Goal: Information Seeking & Learning: Find specific fact

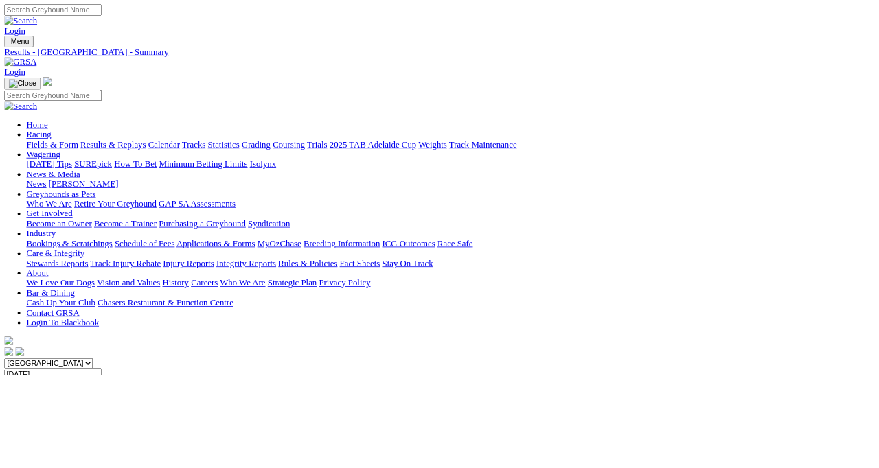
click at [47, 174] on link "Fields & Form" at bounding box center [65, 180] width 65 height 12
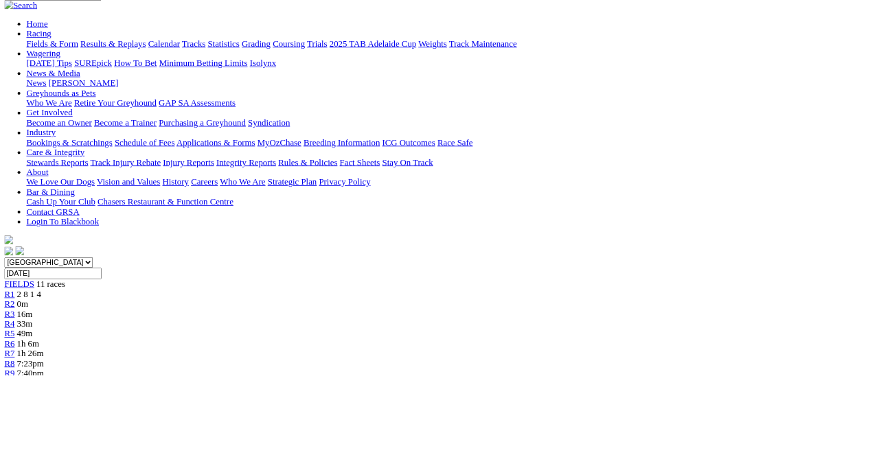
scroll to position [126, 0]
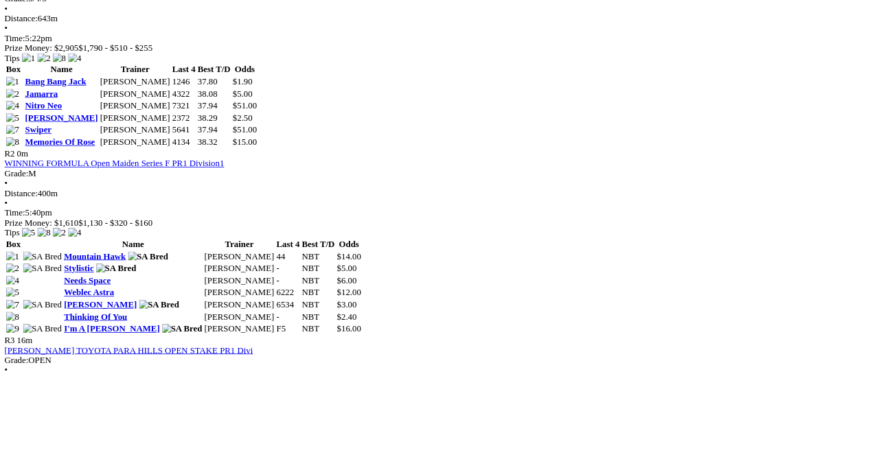
scroll to position [751, 0]
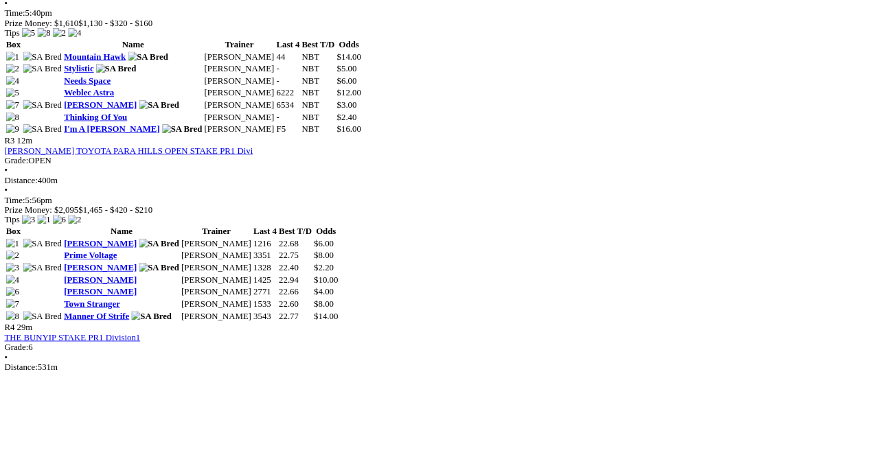
scroll to position [999, 0]
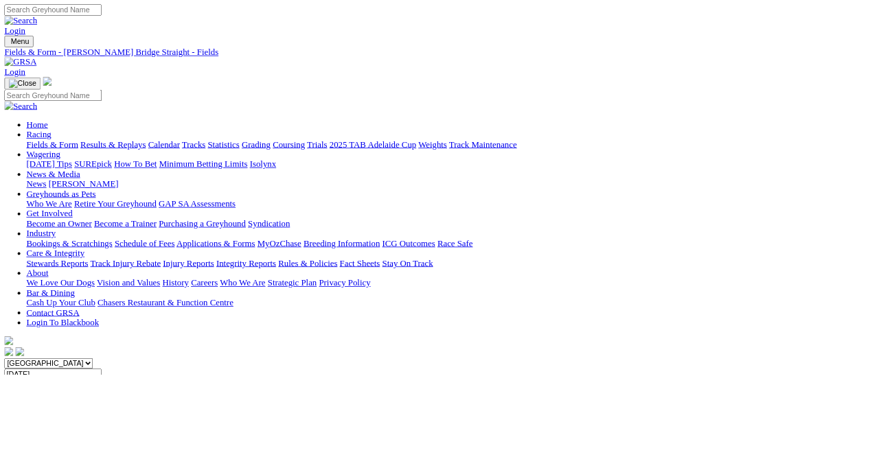
scroll to position [12, 0]
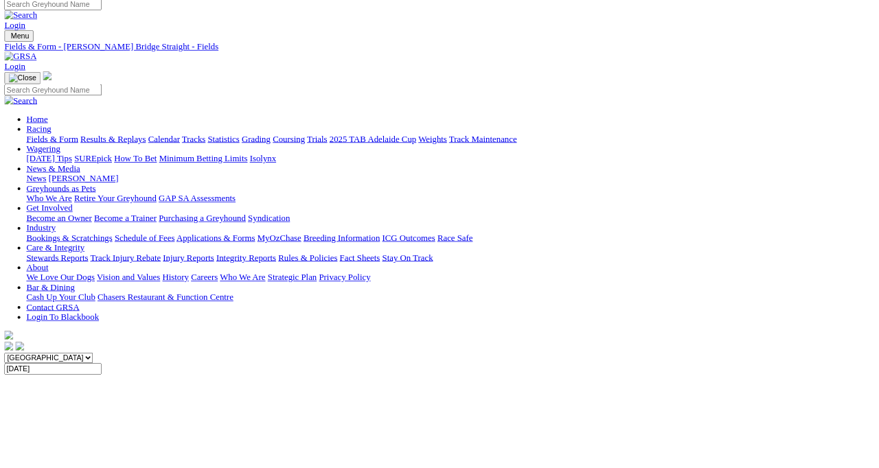
scroll to position [0, 0]
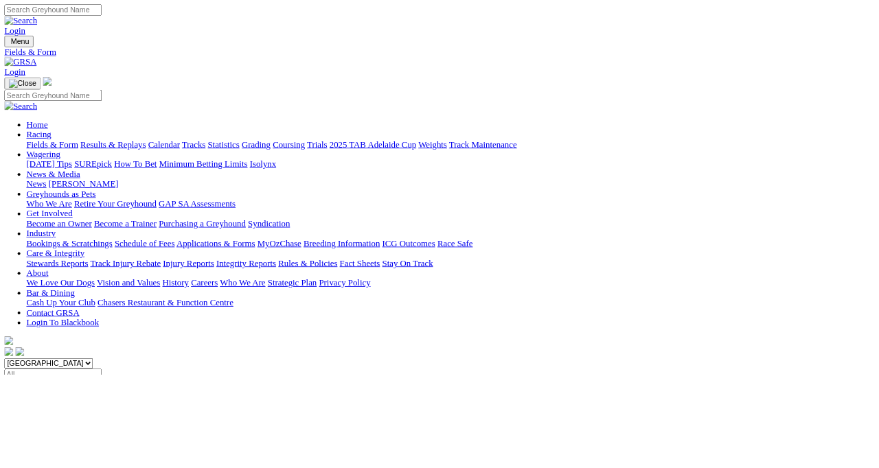
click at [165, 174] on link "Results & Replays" at bounding box center [141, 180] width 82 height 12
click at [224, 174] on link "Calendar" at bounding box center [205, 180] width 40 height 12
click at [172, 174] on link "Results & Replays" at bounding box center [141, 180] width 82 height 12
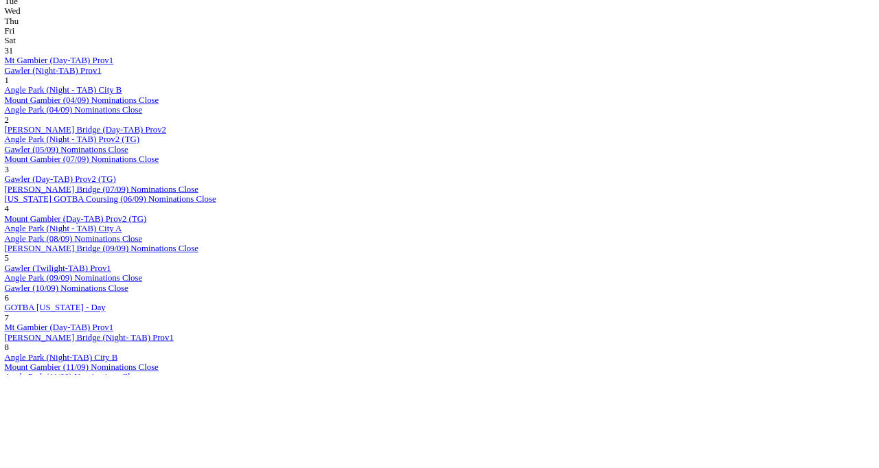
scroll to position [706, 0]
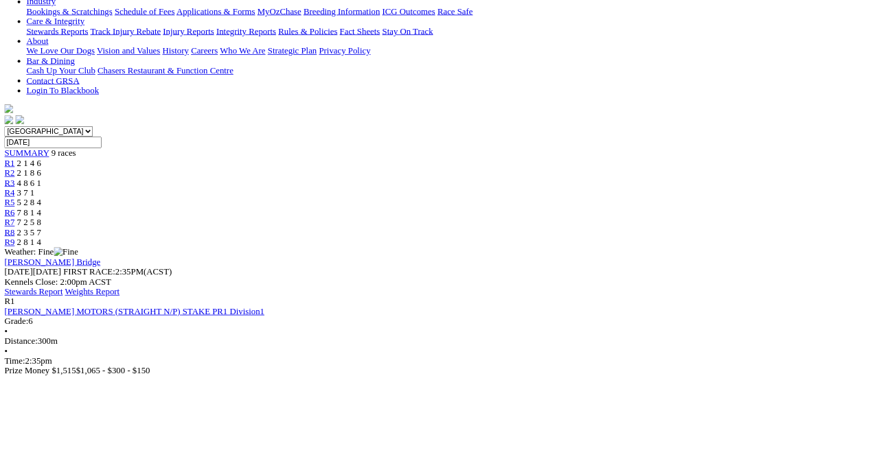
scroll to position [370, 0]
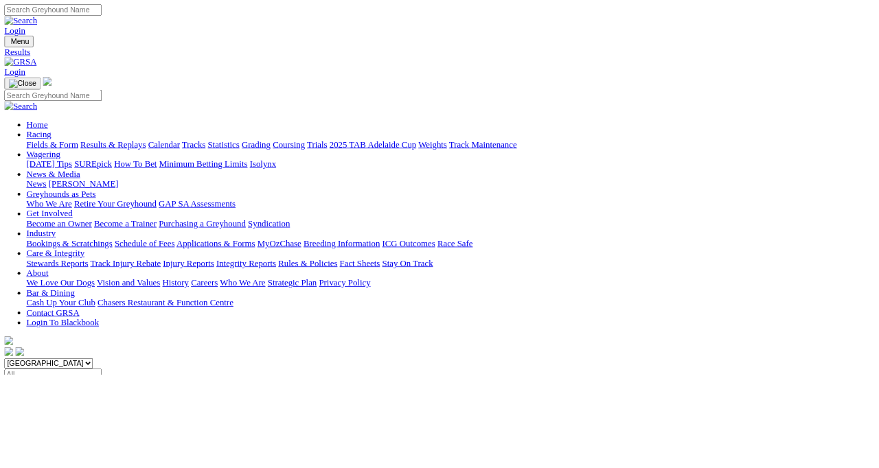
click at [558, 174] on link "Weights" at bounding box center [540, 180] width 36 height 12
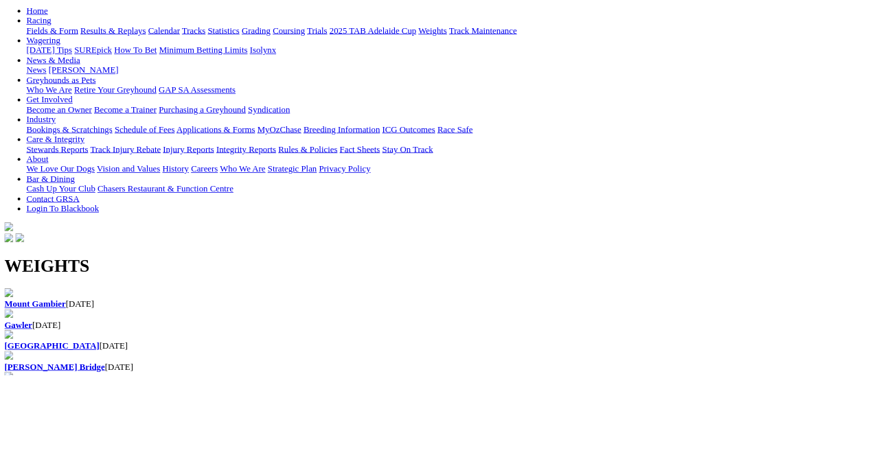
click at [131, 452] on b "[PERSON_NAME] Bridge" at bounding box center [68, 458] width 126 height 12
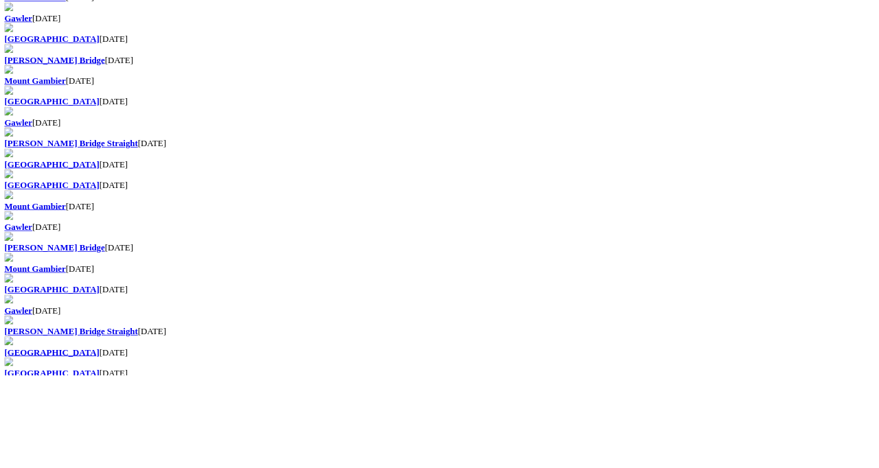
scroll to position [527, 0]
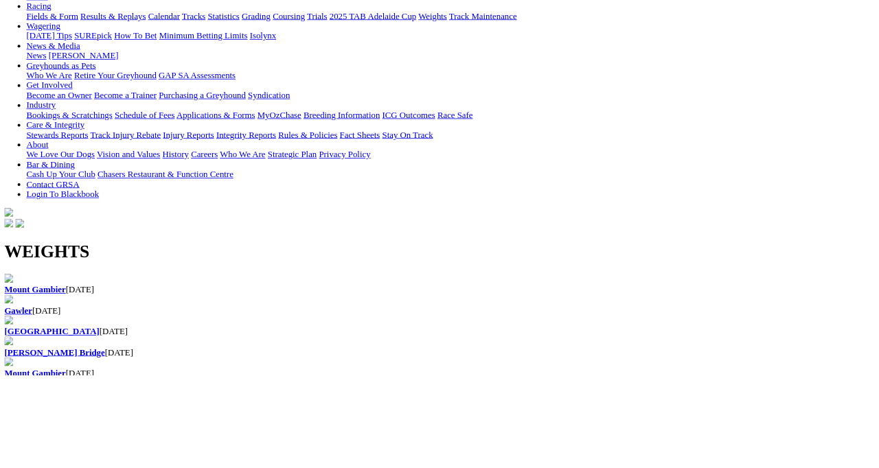
scroll to position [167, 0]
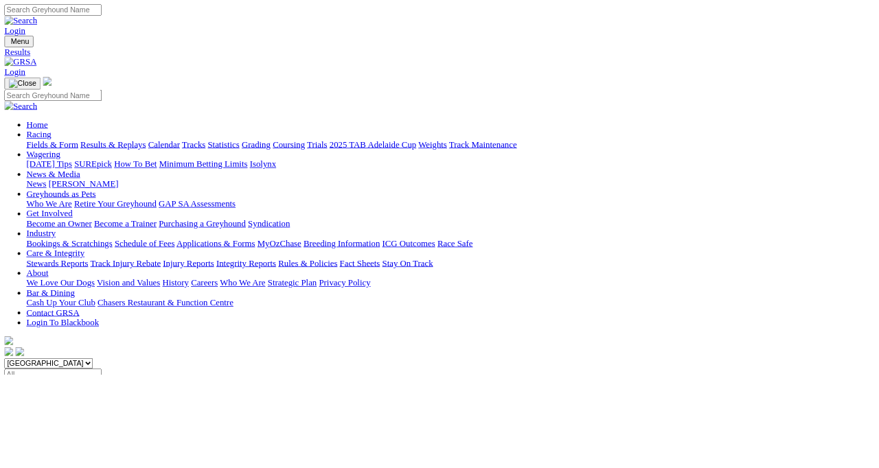
click at [558, 174] on link "Weights" at bounding box center [540, 180] width 36 height 12
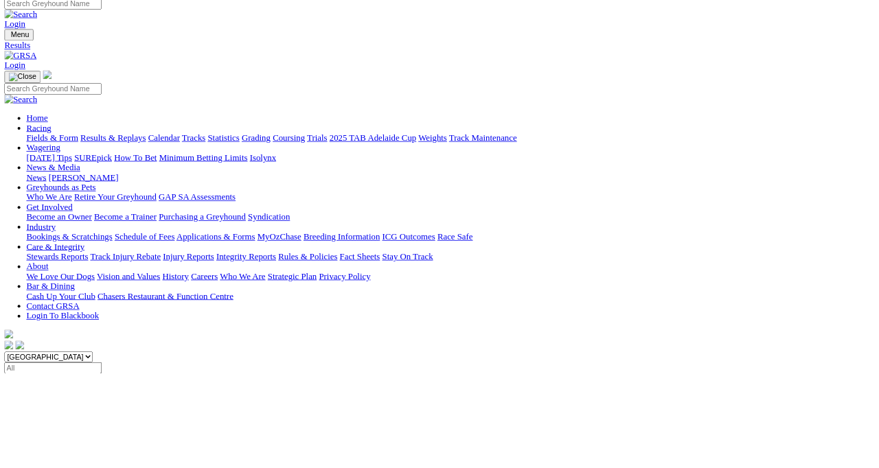
scroll to position [8, 0]
click at [558, 167] on link "Weights" at bounding box center [540, 173] width 36 height 12
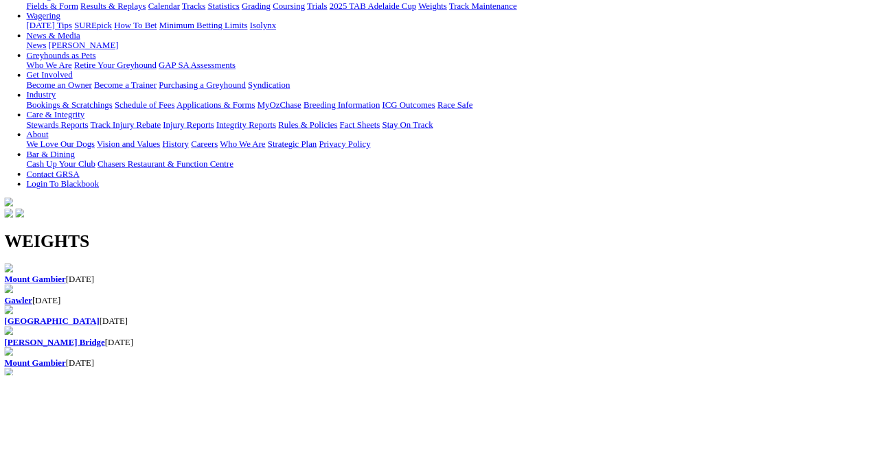
scroll to position [174, 0]
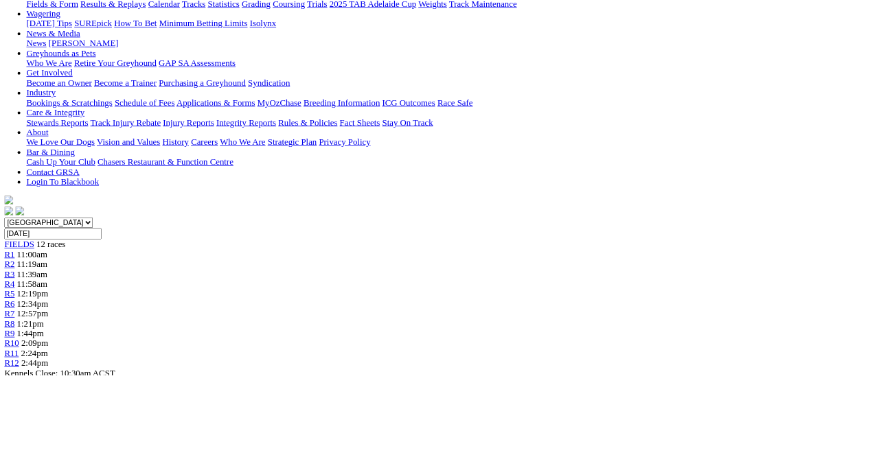
scroll to position [176, 0]
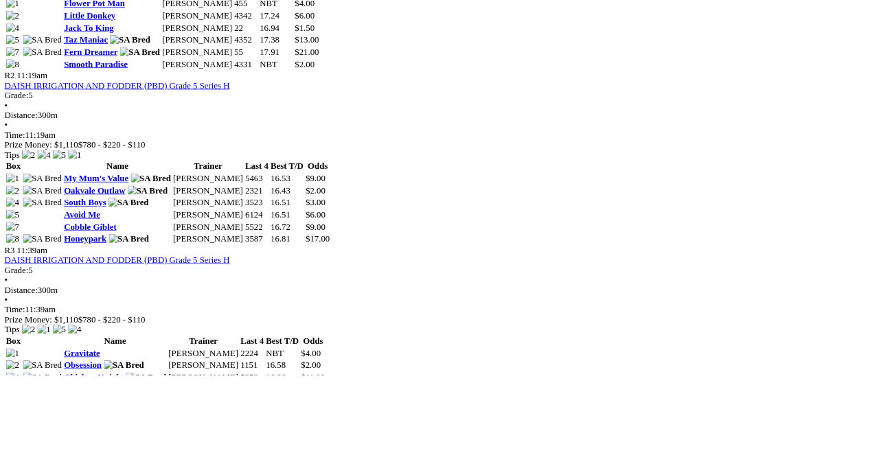
scroll to position [859, 0]
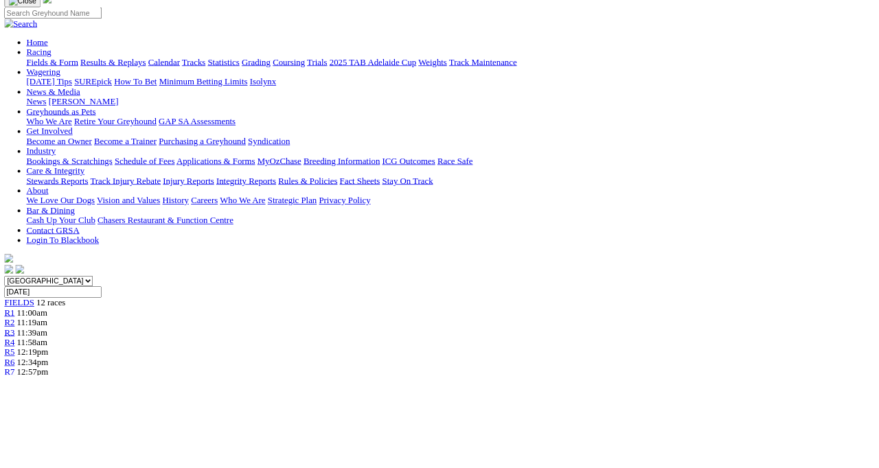
scroll to position [101, 0]
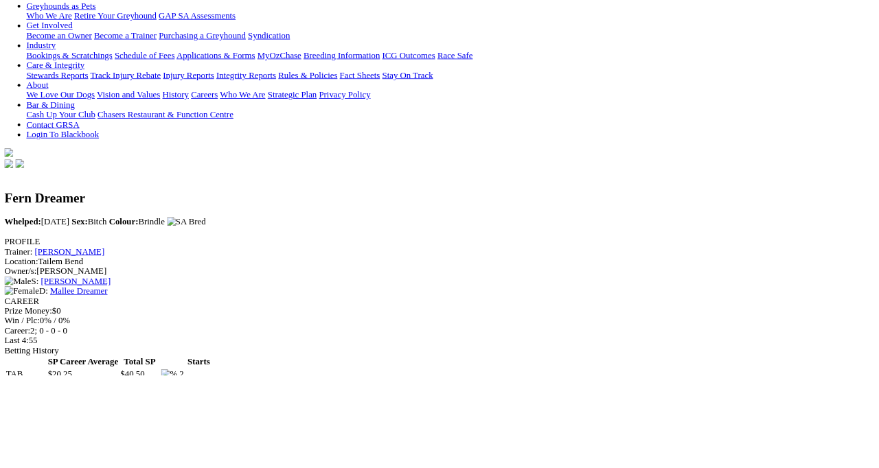
scroll to position [238, 0]
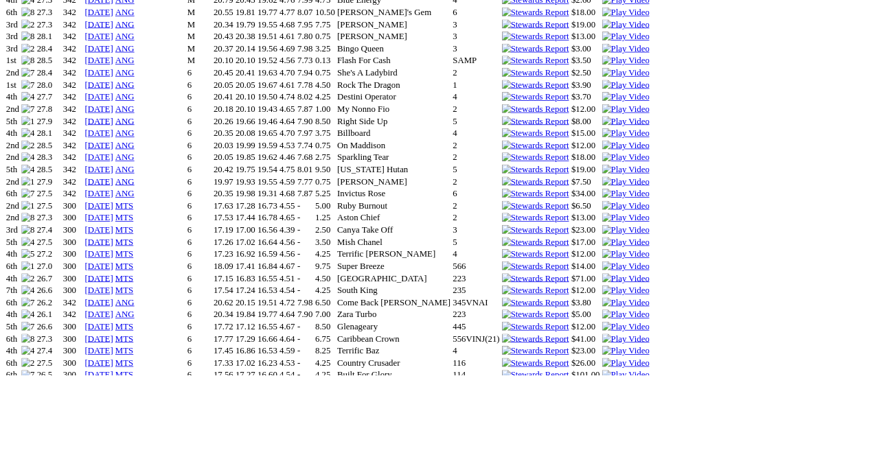
scroll to position [1220, 0]
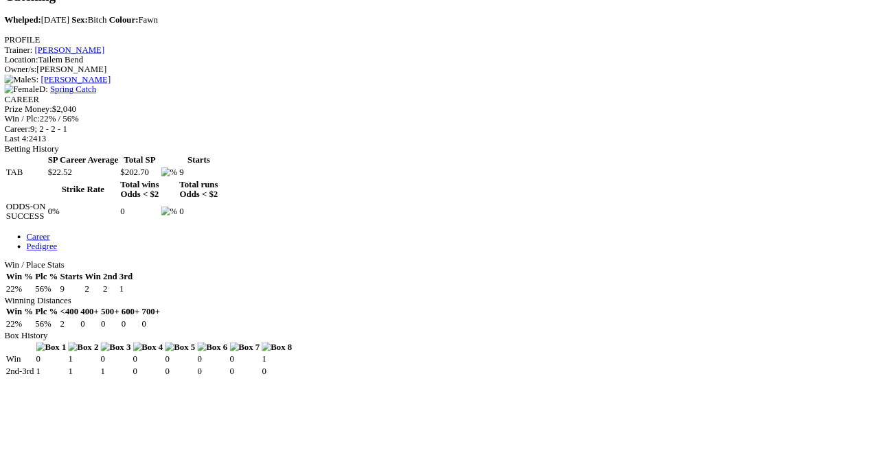
scroll to position [477, 0]
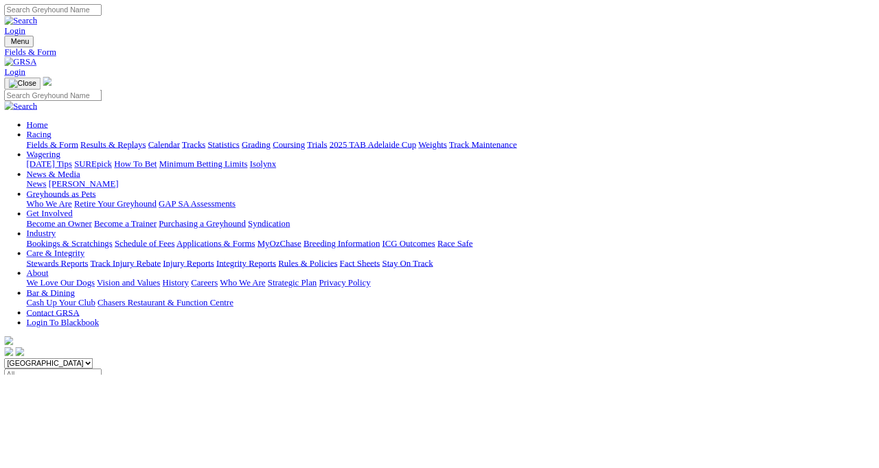
click at [173, 174] on link "Results & Replays" at bounding box center [141, 180] width 82 height 12
click at [127, 461] on input "Select date" at bounding box center [66, 468] width 122 height 14
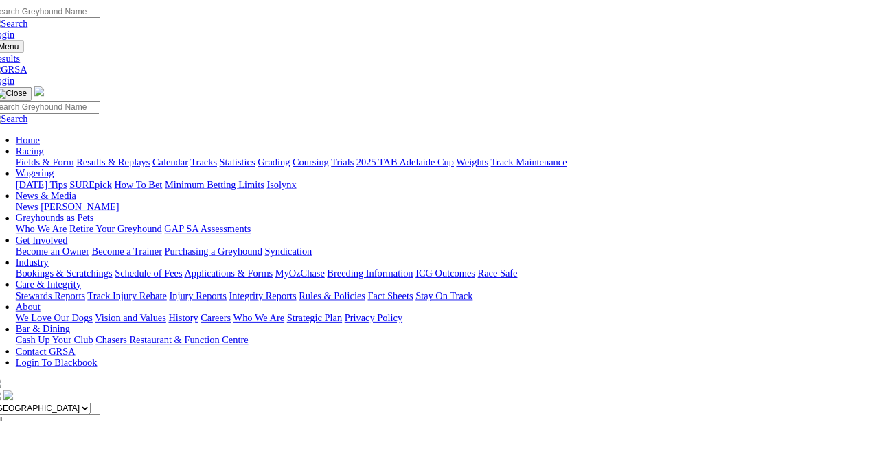
click at [127, 461] on input "Select date" at bounding box center [66, 468] width 122 height 14
click at [116, 448] on select "[GEOGRAPHIC_DATA] [GEOGRAPHIC_DATA] [GEOGRAPHIC_DATA] [GEOGRAPHIC_DATA] [GEOGRA…" at bounding box center [60, 454] width 111 height 13
click at [127, 461] on input "Select date" at bounding box center [66, 468] width 122 height 14
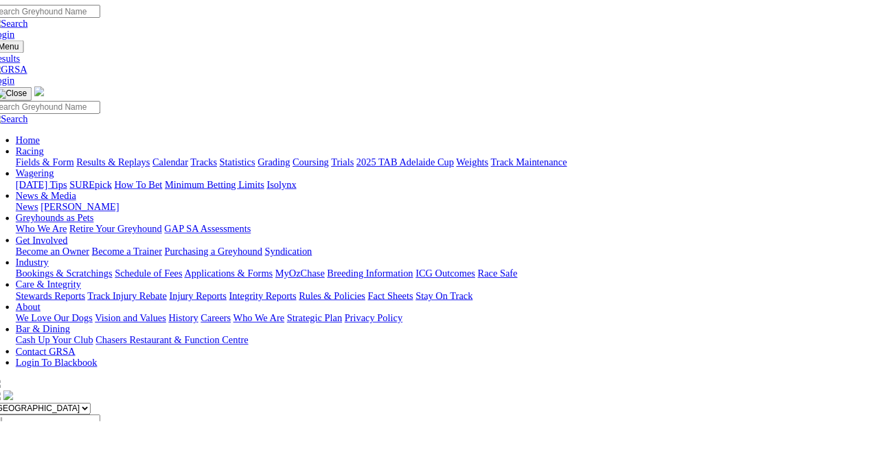
type input "[DATE]"
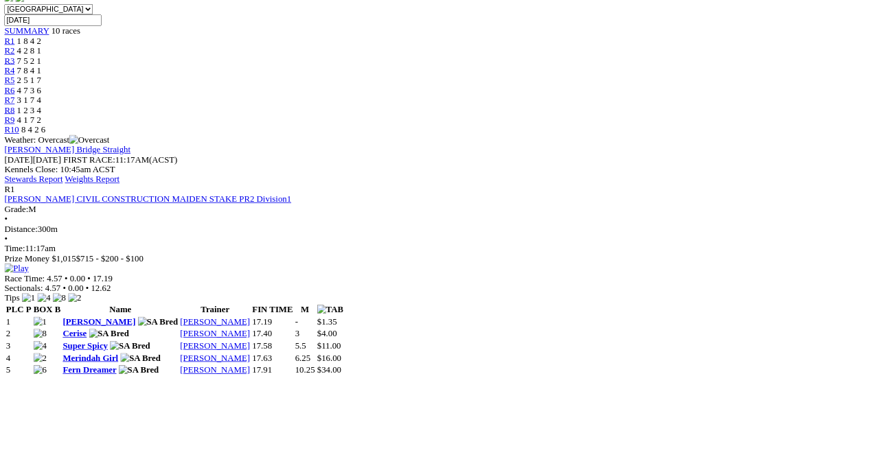
scroll to position [444, 0]
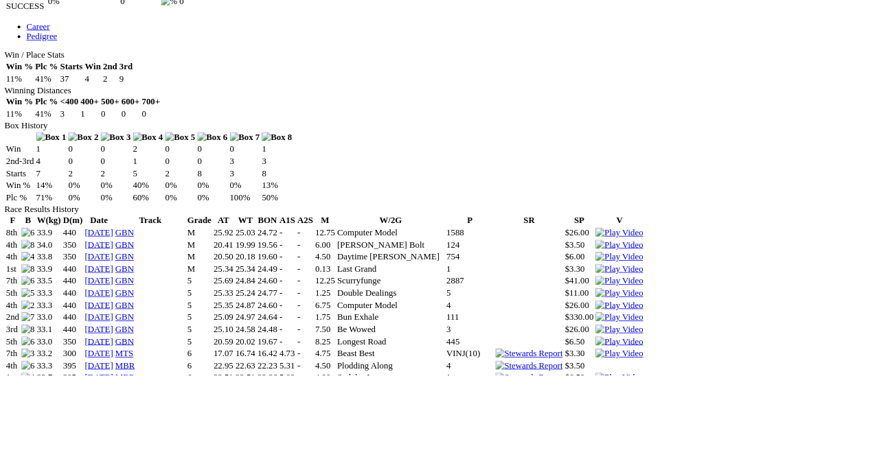
scroll to position [748, 0]
